Goal: Check status: Check status

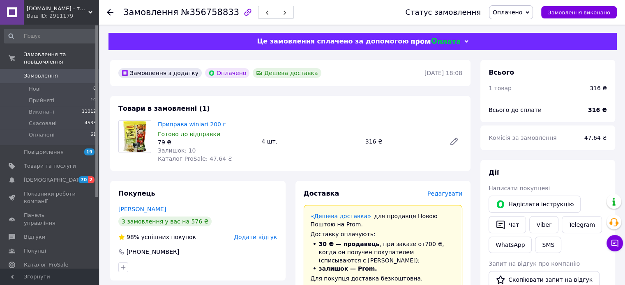
click at [111, 11] on icon at bounding box center [110, 12] width 7 height 7
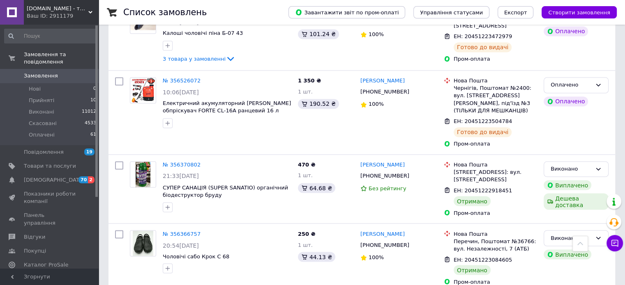
scroll to position [1390, 0]
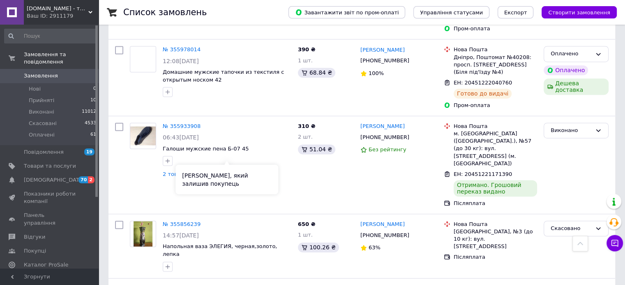
scroll to position [1295, 0]
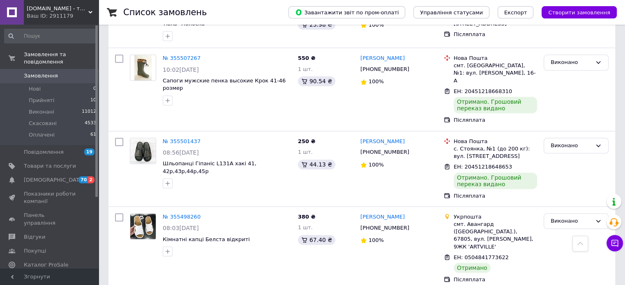
scroll to position [903, 0]
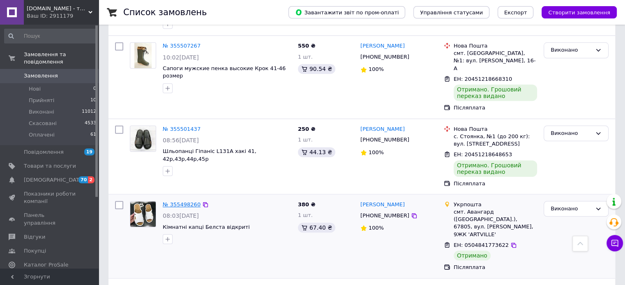
click at [181, 202] on link "№ 355498260" at bounding box center [182, 205] width 38 height 6
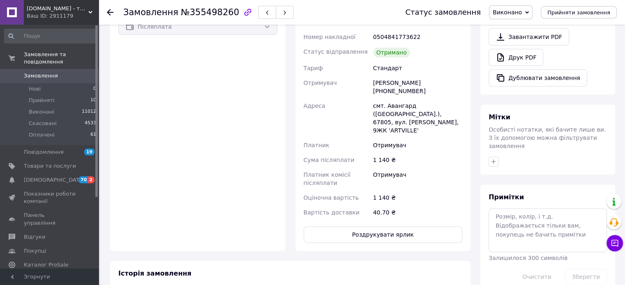
scroll to position [246, 0]
